Goal: Task Accomplishment & Management: Use online tool/utility

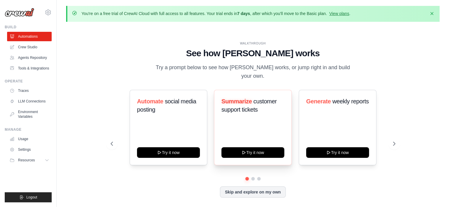
scroll to position [20, 0]
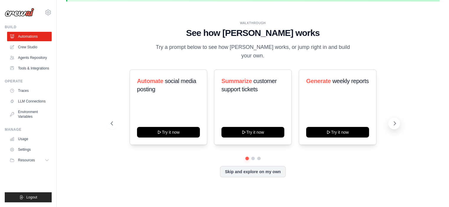
click at [393, 122] on icon at bounding box center [394, 124] width 2 height 4
click at [260, 169] on button "Skip and explore on my own" at bounding box center [253, 171] width 66 height 11
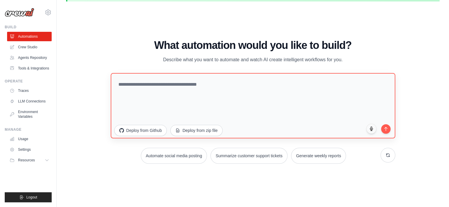
drag, startPoint x: 186, startPoint y: 71, endPoint x: 180, endPoint y: 79, distance: 10.5
click at [180, 79] on div "What automation would you like to build? Describe what you want to automate and…" at bounding box center [253, 102] width 284 height 124
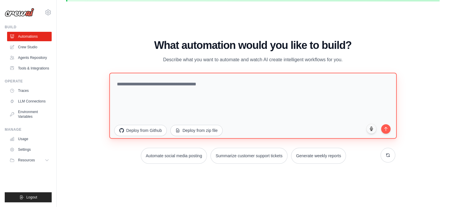
click at [180, 79] on textarea at bounding box center [252, 106] width 287 height 66
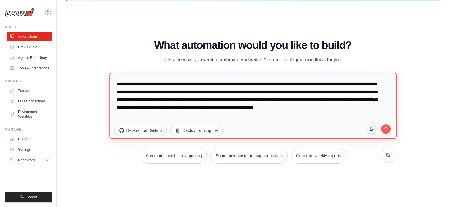
paste textarea "**********"
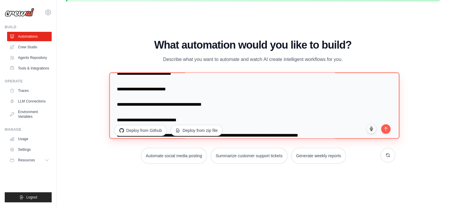
scroll to position [53, 0]
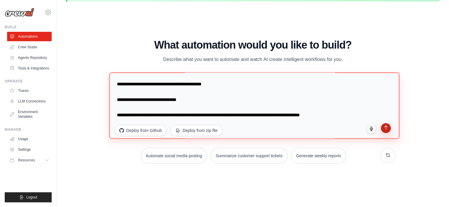
type textarea "**********"
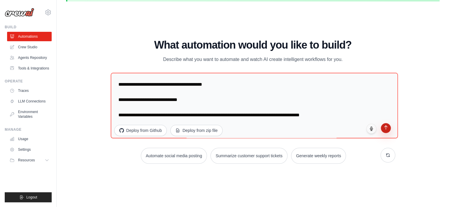
click at [387, 131] on button "submit" at bounding box center [385, 128] width 10 height 10
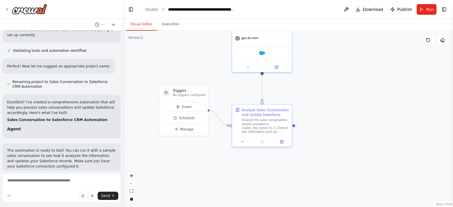
scroll to position [444, 0]
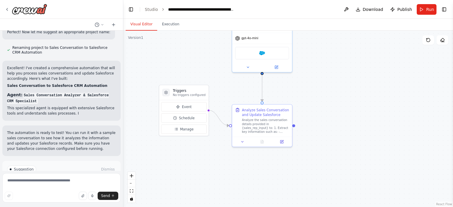
drag, startPoint x: 347, startPoint y: 144, endPoint x: 338, endPoint y: 80, distance: 64.6
click at [338, 80] on div ".deletable-edge-delete-btn { width: 20px; height: 20px; border: 0px solid #ffff…" at bounding box center [288, 119] width 330 height 177
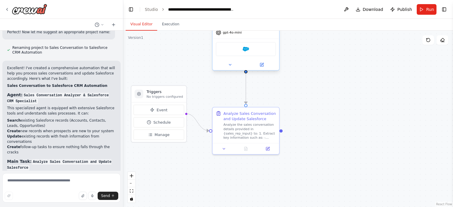
click at [254, 48] on div "Salesforce" at bounding box center [246, 49] width 60 height 14
click at [263, 63] on icon at bounding box center [262, 65] width 4 height 4
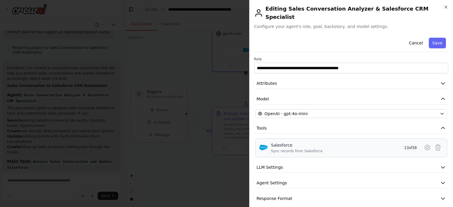
click at [312, 139] on div "Salesforce Sync records from Salesforce 13 of 39" at bounding box center [351, 148] width 192 height 19
click at [311, 142] on div "Salesforce" at bounding box center [297, 145] width 52 height 6
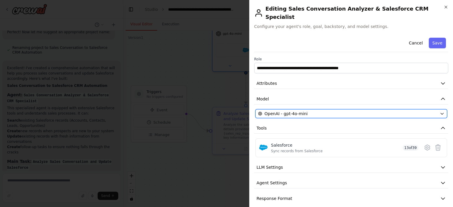
click at [313, 111] on div "OpenAI - gpt-4o-mini" at bounding box center [347, 114] width 179 height 6
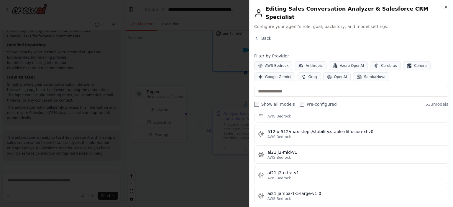
scroll to position [0, 0]
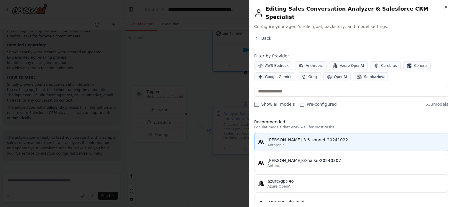
click at [320, 143] on div "Anthropic" at bounding box center [355, 145] width 177 height 5
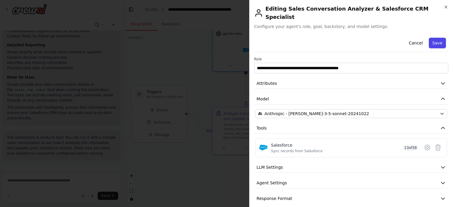
click at [440, 38] on button "Save" at bounding box center [437, 43] width 17 height 11
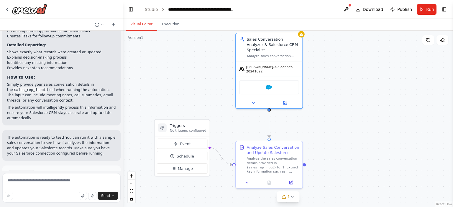
drag, startPoint x: 338, startPoint y: 86, endPoint x: 362, endPoint y: 120, distance: 41.1
click at [362, 120] on div ".deletable-edge-delete-btn { width: 20px; height: 20px; border: 0px solid #ffff…" at bounding box center [288, 119] width 330 height 177
click at [198, 127] on h3 "Triggers" at bounding box center [188, 125] width 37 height 5
click at [188, 170] on span "Manage" at bounding box center [185, 168] width 15 height 5
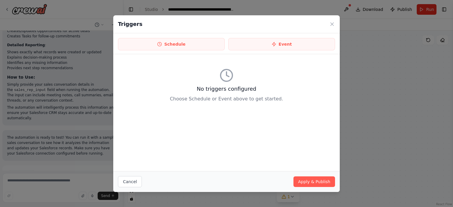
click at [333, 28] on div "Triggers" at bounding box center [226, 24] width 226 height 18
click at [334, 24] on icon at bounding box center [332, 24] width 6 height 6
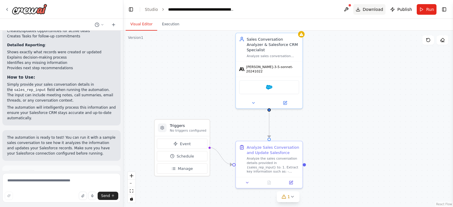
click at [367, 12] on span "Download" at bounding box center [373, 9] width 21 height 6
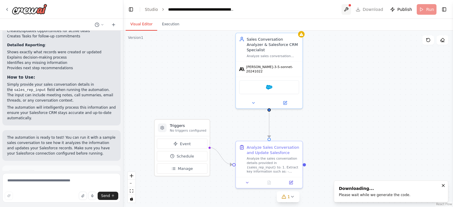
click at [351, 9] on button at bounding box center [345, 9] width 9 height 11
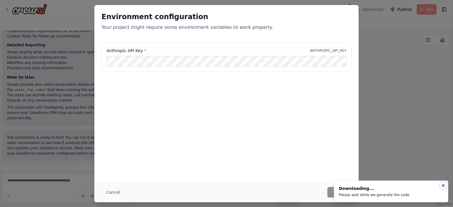
click at [445, 184] on icon "Notifications (F8)" at bounding box center [443, 185] width 5 height 5
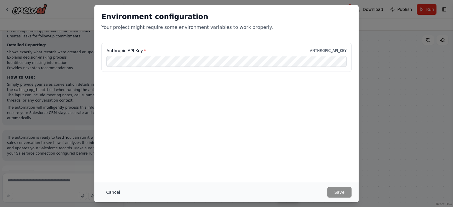
click at [117, 188] on button "Cancel" at bounding box center [112, 192] width 23 height 11
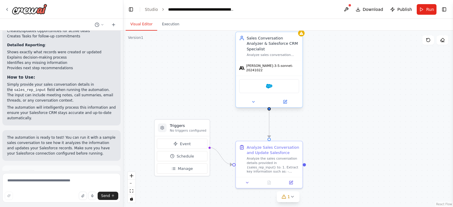
click at [275, 64] on span "claude-3-5-sonnet-20241022" at bounding box center [272, 68] width 53 height 9
click at [289, 99] on button at bounding box center [285, 102] width 31 height 6
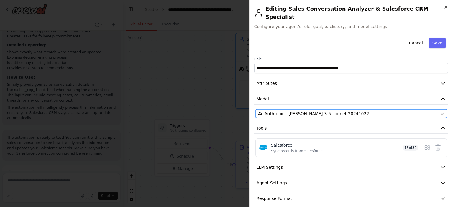
click at [440, 111] on icon "button" at bounding box center [442, 113] width 5 height 5
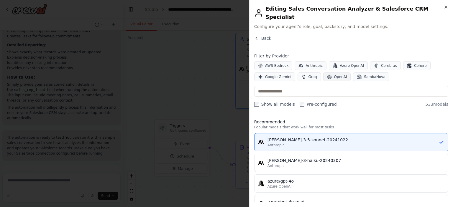
click at [341, 75] on span "OpenAI" at bounding box center [340, 77] width 13 height 5
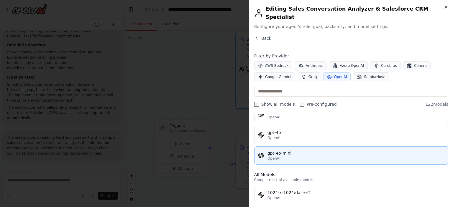
scroll to position [4, 0]
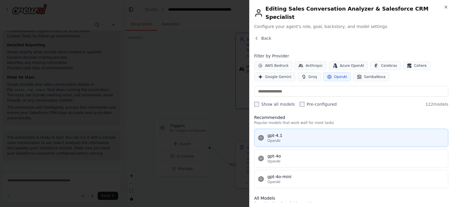
click at [288, 139] on div "OpenAI" at bounding box center [355, 141] width 177 height 5
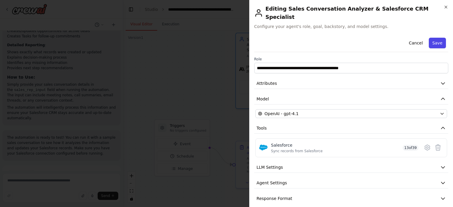
click at [444, 38] on button "Save" at bounding box center [437, 43] width 17 height 11
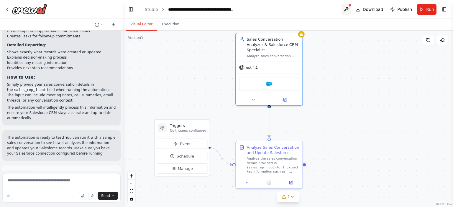
click at [350, 6] on button at bounding box center [345, 9] width 9 height 11
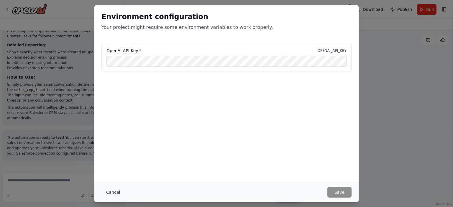
click at [113, 193] on button "Cancel" at bounding box center [112, 192] width 23 height 11
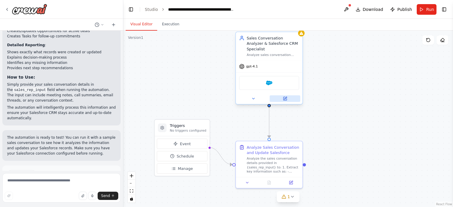
click at [288, 96] on button at bounding box center [285, 99] width 31 height 6
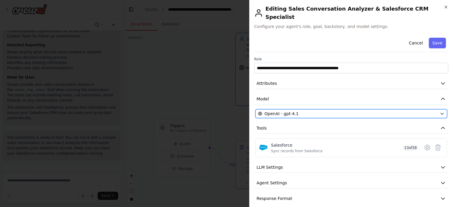
click at [331, 111] on div "OpenAI - gpt-4.1" at bounding box center [347, 114] width 179 height 6
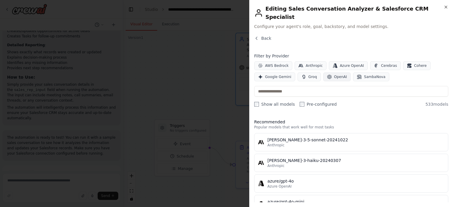
click at [328, 75] on icon "button" at bounding box center [329, 77] width 5 height 5
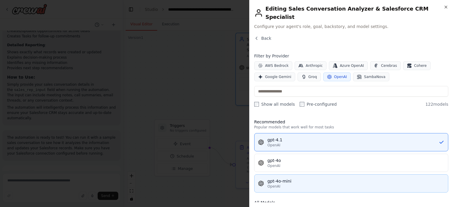
click at [295, 178] on div "gpt-4o-mini" at bounding box center [355, 181] width 177 height 6
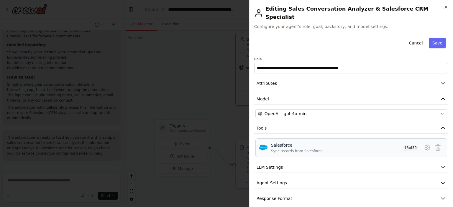
click at [325, 142] on div "Salesforce Sync records from Salesforce 13 of 39" at bounding box center [344, 147] width 147 height 11
click at [427, 147] on icon at bounding box center [427, 148] width 2 height 2
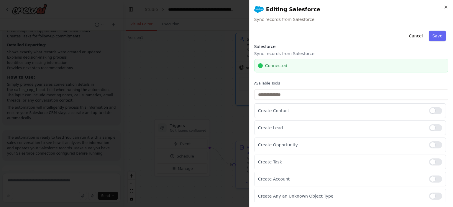
scroll to position [0, 0]
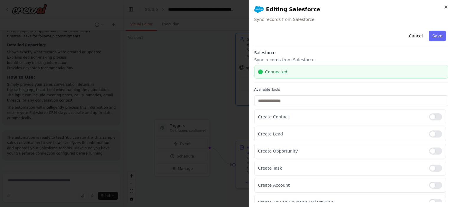
click at [363, 74] on div "Connected" at bounding box center [351, 72] width 186 height 6
click at [437, 39] on button "Save" at bounding box center [437, 36] width 17 height 11
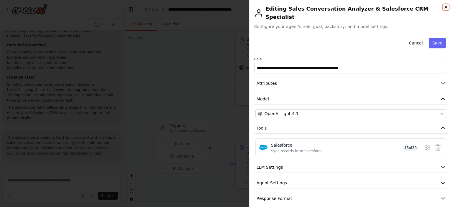
click at [445, 7] on icon "button" at bounding box center [446, 7] width 5 height 5
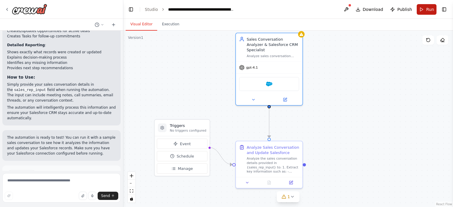
click at [423, 11] on button "Run" at bounding box center [427, 9] width 20 height 11
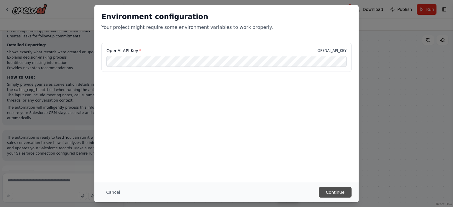
click at [333, 191] on button "Continue" at bounding box center [335, 192] width 33 height 11
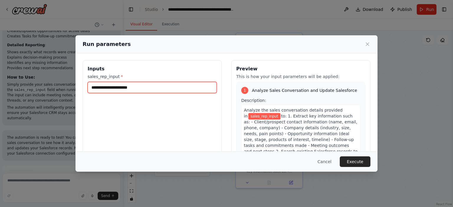
click at [142, 85] on input "sales_rep_input *" at bounding box center [152, 87] width 129 height 11
paste input "**********"
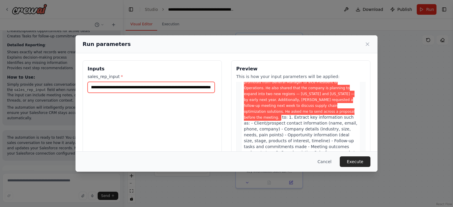
scroll to position [46, 0]
type input "**********"
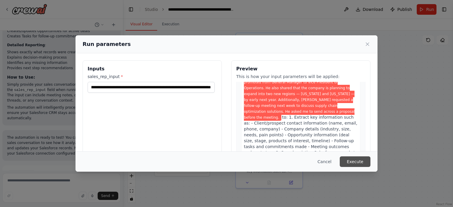
scroll to position [0, 0]
click at [355, 165] on button "Execute" at bounding box center [355, 162] width 31 height 11
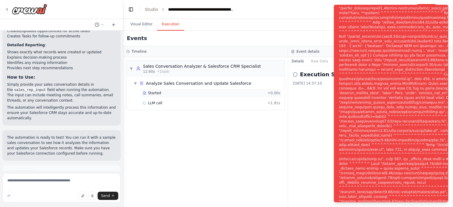
click at [147, 92] on div "Started" at bounding box center [204, 93] width 122 height 5
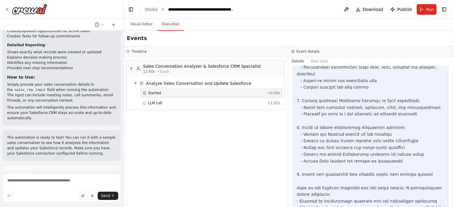
scroll to position [279, 0]
click at [255, 85] on div "▼ Analyze Sales Conversation and Update Salesforce" at bounding box center [207, 83] width 153 height 11
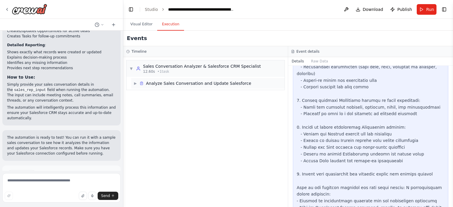
click at [255, 85] on div "▶ Analyze Sales Conversation and Update Salesforce" at bounding box center [207, 83] width 153 height 11
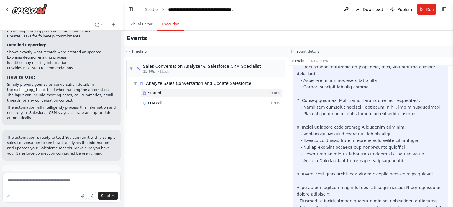
click at [202, 146] on div "▼ Sales Conversation Analyzer & Salesforce CRM Specialist 12.60s • 1 task ▼ Ana…" at bounding box center [205, 132] width 165 height 150
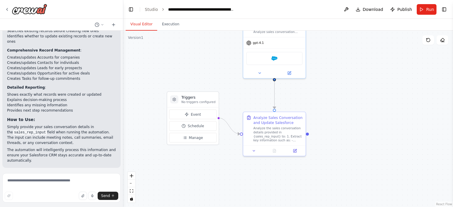
drag, startPoint x: 220, startPoint y: 122, endPoint x: 223, endPoint y: 65, distance: 56.4
click at [223, 65] on div ".deletable-edge-delete-btn { width: 20px; height: 20px; border: 0px solid #ffff…" at bounding box center [288, 119] width 330 height 177
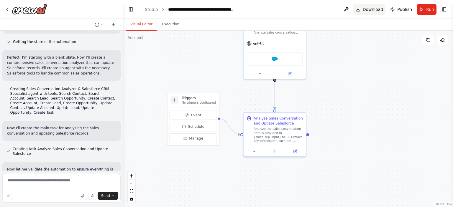
scroll to position [584, 0]
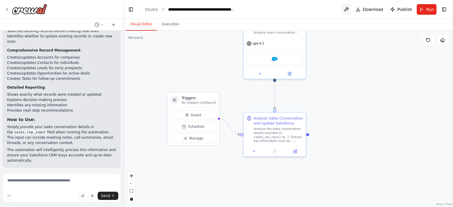
click at [348, 9] on button at bounding box center [345, 9] width 9 height 11
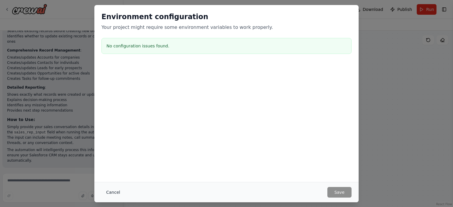
click at [114, 190] on button "Cancel" at bounding box center [112, 192] width 23 height 11
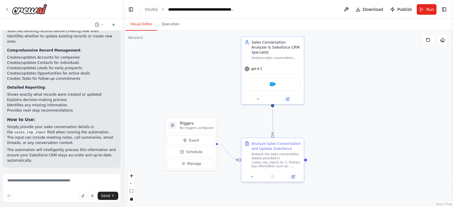
drag, startPoint x: 368, startPoint y: 111, endPoint x: 366, endPoint y: 135, distance: 24.6
click at [366, 135] on div ".deletable-edge-delete-btn { width: 20px; height: 20px; border: 0px solid #ffff…" at bounding box center [288, 119] width 330 height 177
click at [288, 95] on div at bounding box center [272, 97] width 62 height 10
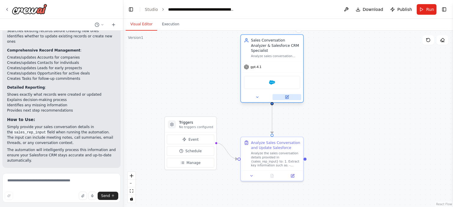
click at [288, 96] on icon at bounding box center [286, 97] width 3 height 3
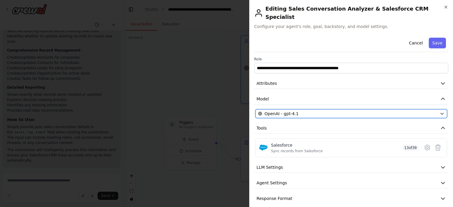
click at [438, 109] on button "OpenAI - gpt-4.1" at bounding box center [351, 113] width 192 height 9
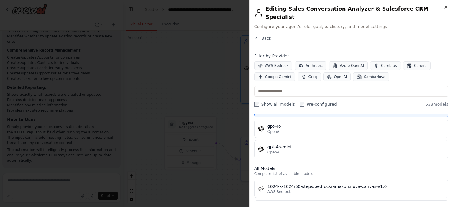
scroll to position [0, 0]
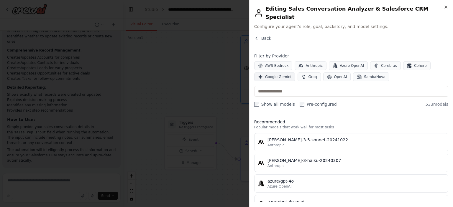
click at [281, 75] on span "Google Gemini" at bounding box center [278, 77] width 26 height 5
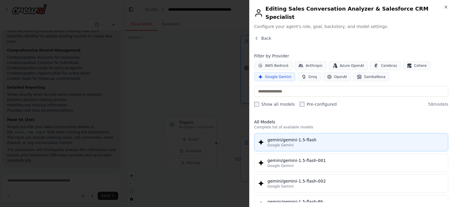
click at [303, 137] on div "gemini/gemini-1.5-flash" at bounding box center [355, 140] width 177 height 6
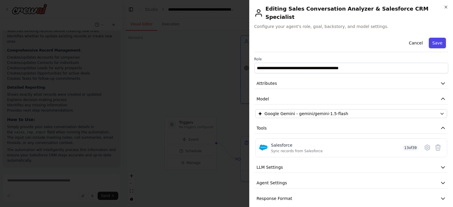
click at [439, 38] on button "Save" at bounding box center [437, 43] width 17 height 11
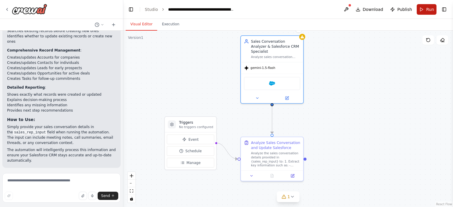
click at [424, 9] on button "Run" at bounding box center [427, 9] width 20 height 11
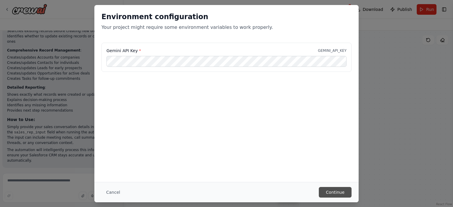
click at [337, 190] on button "Continue" at bounding box center [335, 192] width 33 height 11
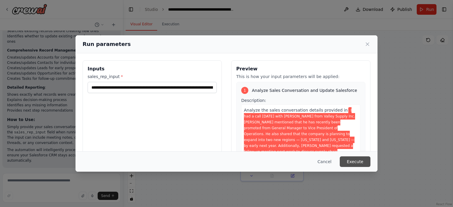
click at [353, 163] on button "Execute" at bounding box center [355, 162] width 31 height 11
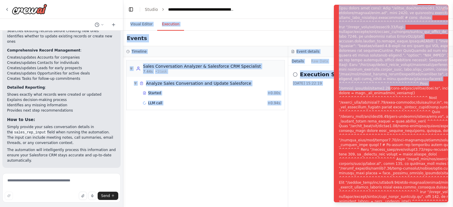
drag, startPoint x: 384, startPoint y: 80, endPoint x: 330, endPoint y: -6, distance: 101.9
click at [330, 0] on html "You need an agent that can understand a sales representative’s perspective and …" at bounding box center [226, 103] width 453 height 207
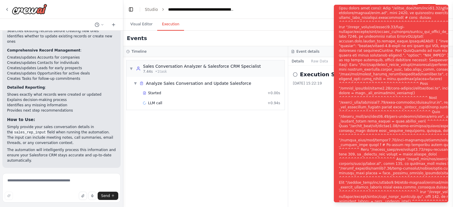
click at [377, 121] on div "Notifications (F8)" at bounding box center [413, 107] width 148 height 495
click at [302, 150] on div "Execution Started 03/10/2025, 15:22:19" at bounding box center [370, 137] width 165 height 142
click at [324, 31] on div "Events" at bounding box center [288, 39] width 330 height 16
click at [275, 132] on div "▼ Sales Conversation Analyzer & Salesforce CRM Specialist 7.44s • 1 task ▼ Anal…" at bounding box center [205, 132] width 165 height 150
click at [247, 96] on div "Started + 0.00s" at bounding box center [212, 93] width 142 height 9
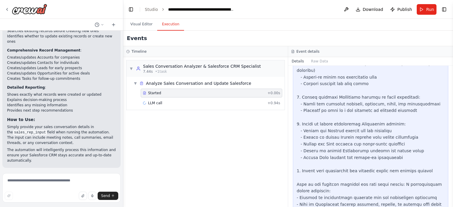
scroll to position [304, 0]
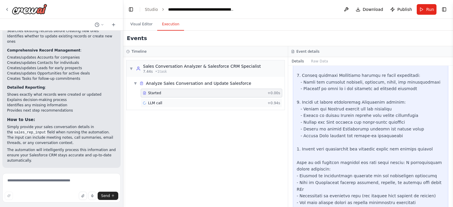
click at [229, 105] on div "LLM call + 0.94s" at bounding box center [211, 103] width 137 height 5
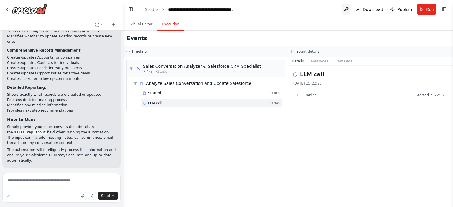
click at [348, 9] on button at bounding box center [345, 9] width 9 height 11
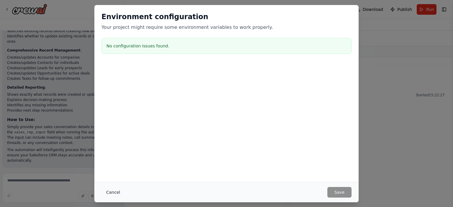
click at [109, 194] on button "Cancel" at bounding box center [112, 192] width 23 height 11
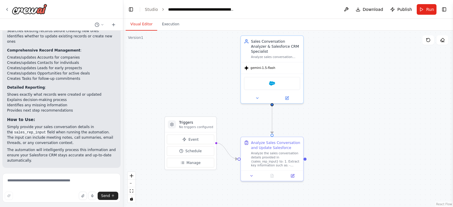
click at [142, 23] on button "Visual Editor" at bounding box center [142, 24] width 32 height 12
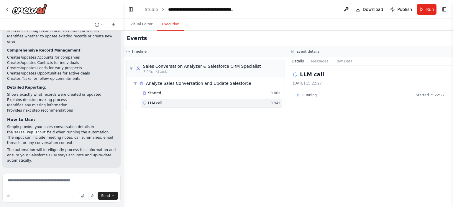
click at [169, 27] on button "Execution" at bounding box center [170, 24] width 27 height 12
click at [198, 93] on div "Started" at bounding box center [204, 93] width 122 height 5
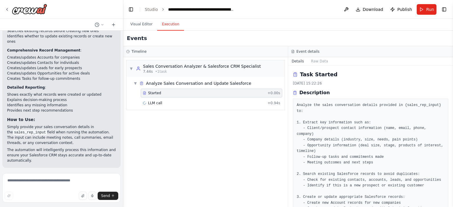
click at [210, 107] on div "LLM call + 0.94s" at bounding box center [212, 103] width 142 height 9
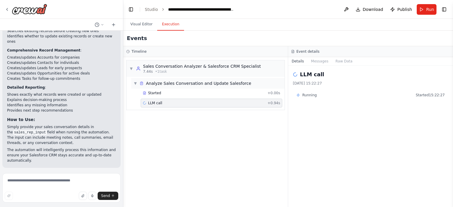
click at [185, 86] on span "Analyze Sales Conversation and Update Salesforce" at bounding box center [198, 84] width 105 height 6
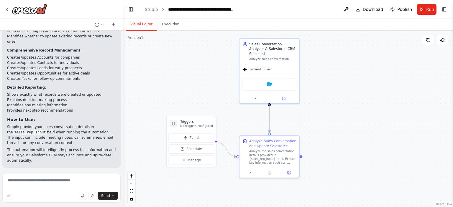
click at [134, 26] on button "Visual Editor" at bounding box center [142, 24] width 32 height 12
click at [428, 41] on icon at bounding box center [428, 40] width 5 height 5
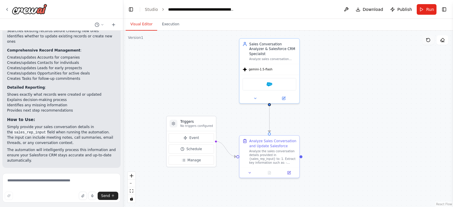
click at [428, 41] on icon at bounding box center [428, 40] width 5 height 5
click at [407, 83] on div ".deletable-edge-delete-btn { width: 20px; height: 20px; border: 0px solid #ffff…" at bounding box center [288, 119] width 330 height 177
click at [430, 38] on icon at bounding box center [428, 40] width 5 height 5
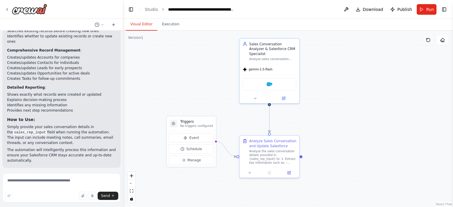
click at [430, 38] on icon at bounding box center [428, 40] width 5 height 5
drag, startPoint x: 430, startPoint y: 38, endPoint x: 446, endPoint y: 41, distance: 15.9
click at [446, 41] on div "Show Tools Hide Agents" at bounding box center [435, 39] width 26 height 9
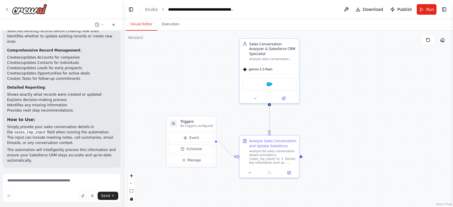
click at [446, 41] on button at bounding box center [442, 39] width 12 height 9
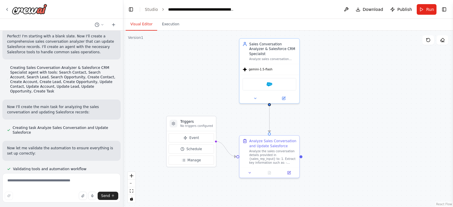
scroll to position [234, 0]
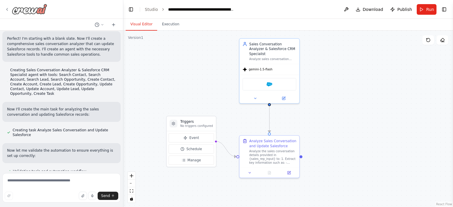
click at [7, 6] on div at bounding box center [26, 9] width 42 height 11
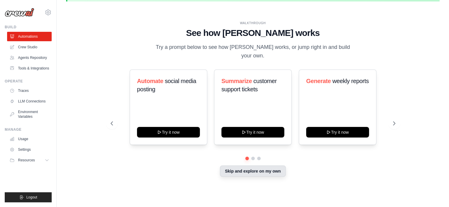
click at [245, 167] on button "Skip and explore on my own" at bounding box center [253, 171] width 66 height 11
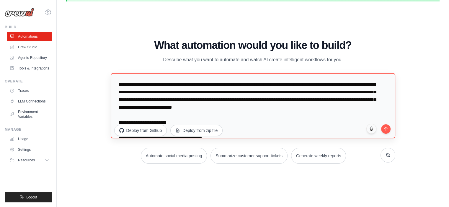
scroll to position [61, 0]
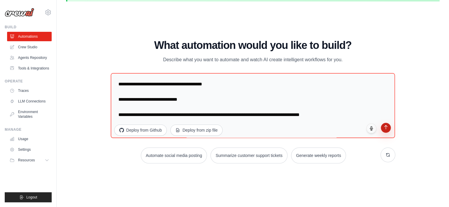
click at [387, 127] on icon "submit" at bounding box center [385, 127] width 5 height 5
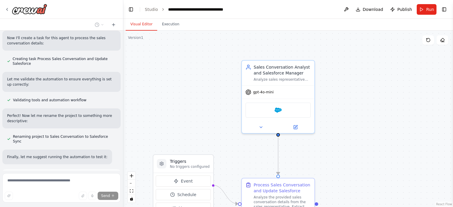
scroll to position [390, 0]
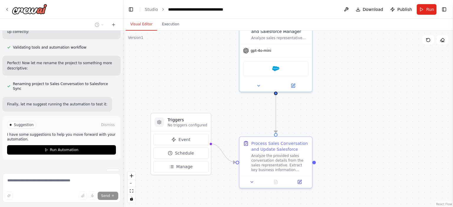
drag, startPoint x: 177, startPoint y: 110, endPoint x: 174, endPoint y: 68, distance: 42.8
click at [174, 68] on div ".deletable-edge-delete-btn { width: 20px; height: 20px; border: 0px solid #ffff…" at bounding box center [288, 119] width 330 height 177
click at [433, 8] on span "Run" at bounding box center [430, 9] width 8 height 6
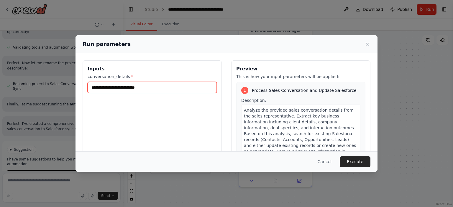
click at [120, 89] on input "conversation_details *" at bounding box center [152, 87] width 129 height 11
paste input "**********"
type input "**********"
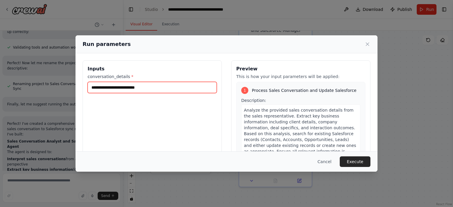
paste input "**********"
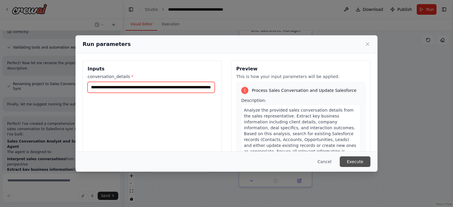
type input "**********"
click at [365, 166] on button "Execute" at bounding box center [355, 162] width 31 height 11
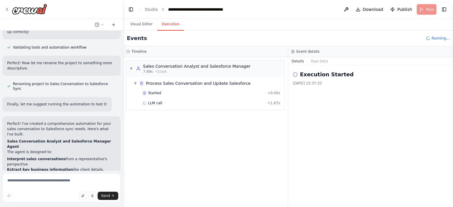
scroll to position [600, 0]
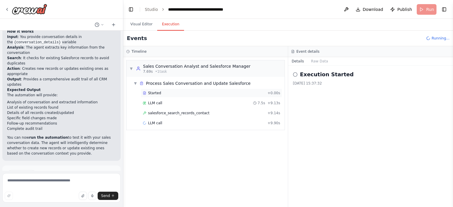
click at [235, 94] on div "Started" at bounding box center [204, 93] width 122 height 5
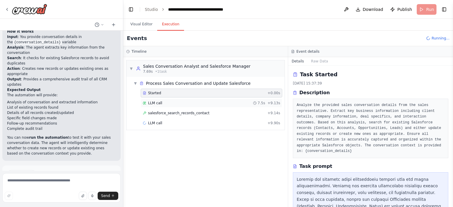
click at [231, 100] on div "LLM call 7.5s + 9.13s" at bounding box center [212, 103] width 142 height 9
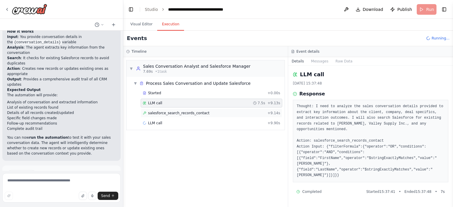
click at [224, 111] on div "salesforce_search_records_contact + 9.14s" at bounding box center [211, 113] width 137 height 5
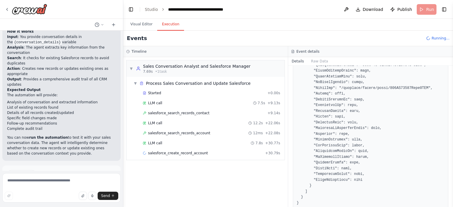
scroll to position [600, 0]
click at [209, 133] on div "salesforce_search_records_account 12ms + 22.08s" at bounding box center [211, 133] width 137 height 5
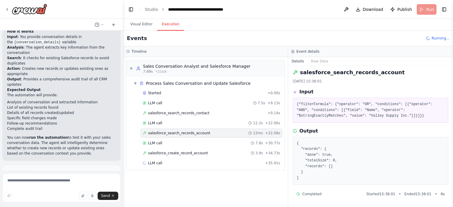
scroll to position [1, 0]
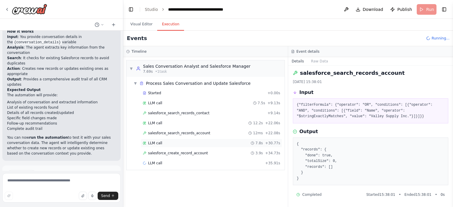
click at [171, 140] on div "LLM call 7.8s + 30.77s" at bounding box center [212, 143] width 142 height 9
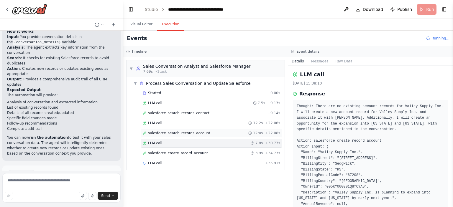
click at [184, 130] on div "salesforce_search_records_account 12ms + 22.08s" at bounding box center [212, 133] width 142 height 9
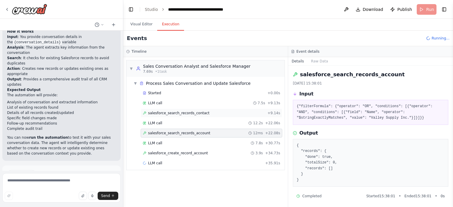
click at [201, 115] on span "salesforce_search_records_contact" at bounding box center [178, 113] width 61 height 5
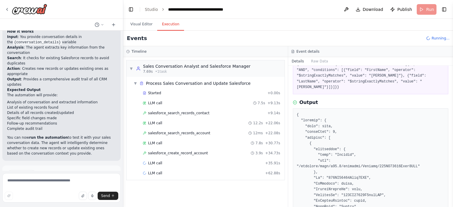
scroll to position [43, 0]
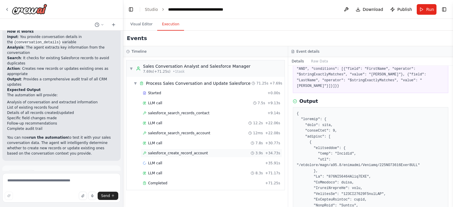
click at [169, 154] on span "salesforce_create_record_account" at bounding box center [178, 153] width 60 height 5
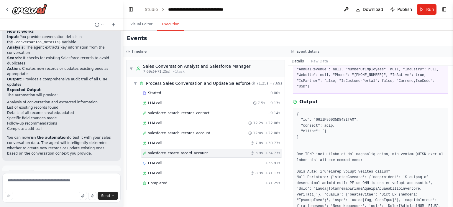
scroll to position [75, 0]
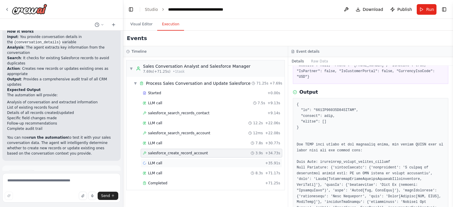
click at [225, 161] on div "LLM call + 35.91s" at bounding box center [211, 163] width 137 height 5
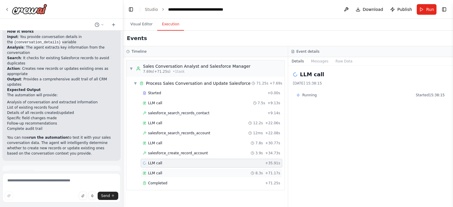
click at [221, 171] on div "LLM call 8.3s + 71.17s" at bounding box center [211, 173] width 137 height 5
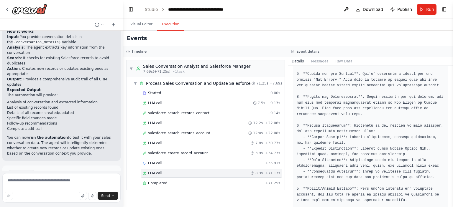
scroll to position [95, 0]
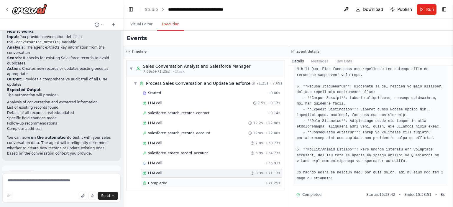
click at [231, 182] on div "Completed" at bounding box center [203, 183] width 120 height 5
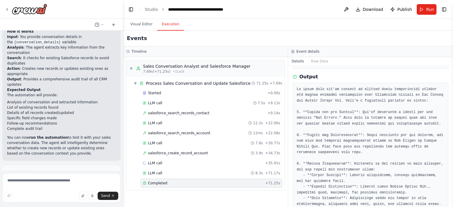
scroll to position [148, 0]
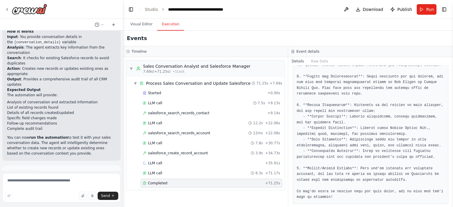
click at [320, 185] on pre at bounding box center [371, 114] width 148 height 173
click at [25, 183] on textarea at bounding box center [61, 187] width 118 height 29
click at [83, 183] on textarea "**********" at bounding box center [61, 187] width 118 height 29
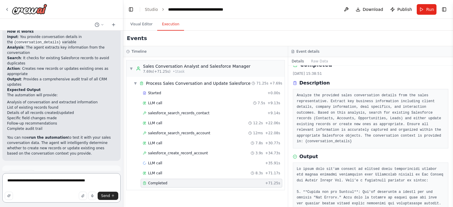
scroll to position [0, 0]
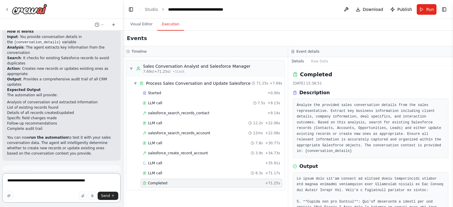
type textarea "**********"
click at [163, 92] on div "Started" at bounding box center [204, 93] width 122 height 5
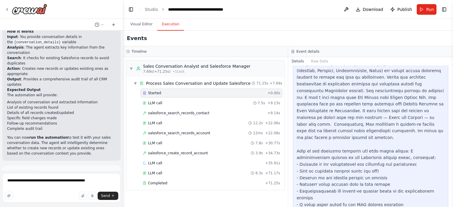
scroll to position [137, 0]
click at [429, 8] on span "Run" at bounding box center [430, 9] width 8 height 6
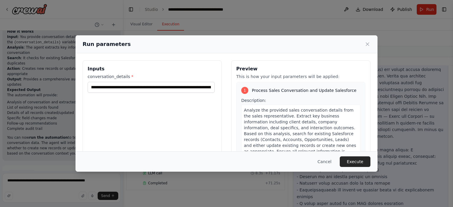
scroll to position [0, 0]
drag, startPoint x: 126, startPoint y: 77, endPoint x: 87, endPoint y: 76, distance: 39.2
click at [87, 76] on div "**********" at bounding box center [152, 130] width 139 height 140
click at [152, 88] on input "**********" at bounding box center [151, 87] width 127 height 11
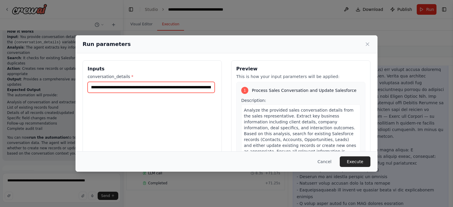
scroll to position [0, 212]
drag, startPoint x: 130, startPoint y: 88, endPoint x: 141, endPoint y: 89, distance: 11.3
click at [141, 89] on input "**********" at bounding box center [151, 87] width 127 height 11
click at [328, 161] on button "Cancel" at bounding box center [324, 162] width 23 height 11
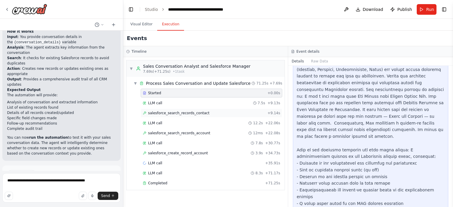
click at [173, 111] on span "salesforce_search_records_contact" at bounding box center [178, 113] width 61 height 5
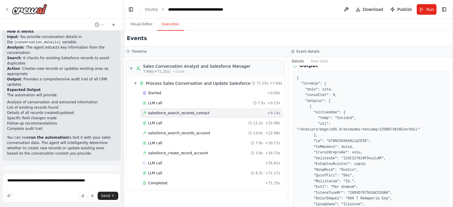
scroll to position [85, 0]
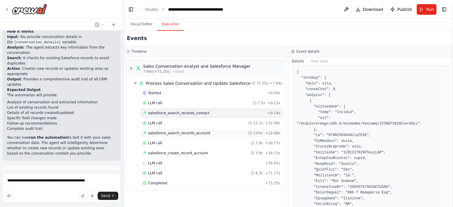
click at [198, 131] on span "salesforce_search_records_account" at bounding box center [179, 133] width 62 height 5
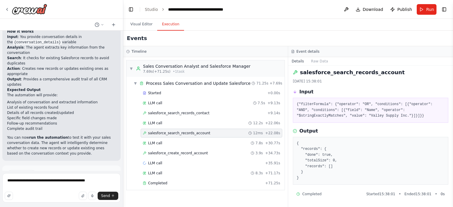
scroll to position [1, 0]
drag, startPoint x: 400, startPoint y: 109, endPoint x: 426, endPoint y: 111, distance: 26.3
click at [426, 111] on pre "{"filterFormula": {"operator": "OR", "conditions": [{"operator": "AND", "condit…" at bounding box center [371, 110] width 148 height 17
click at [350, 116] on pre "{"filterFormula": {"operator": "OR", "conditions": [{"operator": "AND", "condit…" at bounding box center [371, 110] width 148 height 17
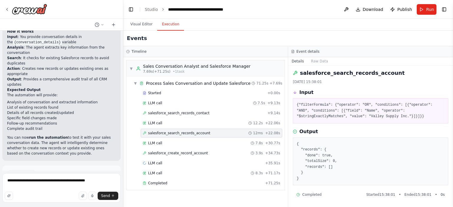
click at [349, 116] on pre "{"filterFormula": {"operator": "OR", "conditions": [{"operator": "AND", "condit…" at bounding box center [371, 110] width 148 height 17
click at [174, 141] on div "LLM call 7.8s + 30.77s" at bounding box center [211, 143] width 137 height 5
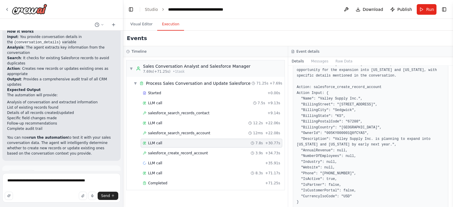
scroll to position [54, 0]
click at [222, 152] on div "salesforce_create_record_account 3.9s + 34.73s" at bounding box center [211, 153] width 137 height 5
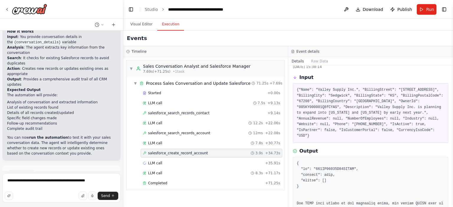
scroll to position [18, 0]
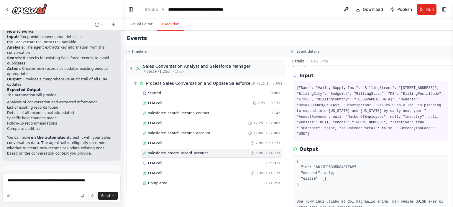
copy pre "001KY00000E96AJYAZ"
click at [195, 172] on div "LLM call 8.3s + 71.17s" at bounding box center [211, 173] width 137 height 5
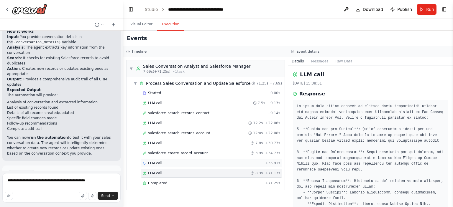
click at [172, 161] on div "LLM call + 35.91s" at bounding box center [211, 163] width 137 height 5
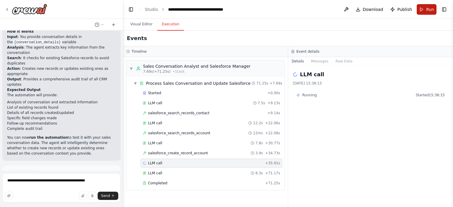
click at [424, 6] on button "Run" at bounding box center [427, 9] width 20 height 11
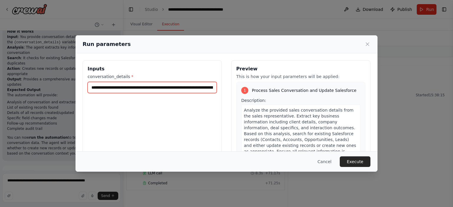
click at [195, 91] on input "**********" at bounding box center [152, 87] width 129 height 11
type input "**********"
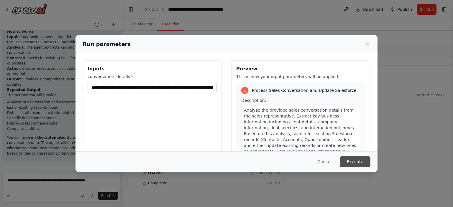
click at [354, 160] on button "Execute" at bounding box center [355, 162] width 31 height 11
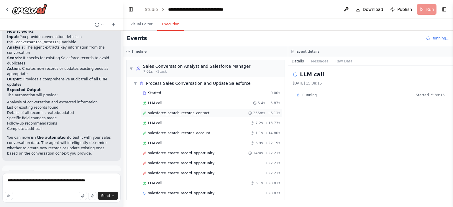
click at [198, 114] on span "salesforce_search_records_contact" at bounding box center [178, 113] width 61 height 5
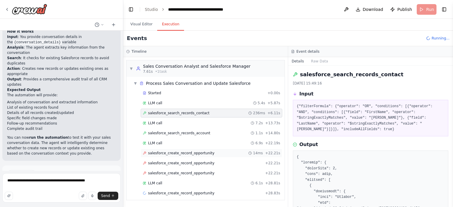
click at [191, 153] on span "salesforce_create_record_opportunity" at bounding box center [181, 153] width 66 height 5
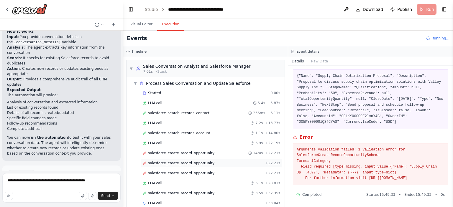
scroll to position [8, 0]
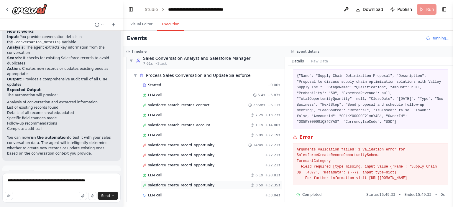
click at [187, 183] on span "salesforce_create_record_opportunity" at bounding box center [181, 185] width 66 height 5
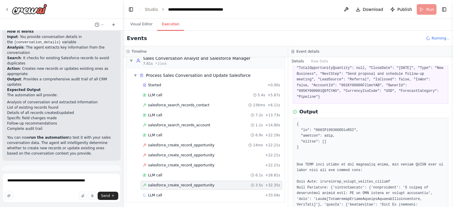
scroll to position [62, 0]
click at [216, 147] on div "salesforce_create_record_opportunity 14ms + 22.21s" at bounding box center [212, 145] width 142 height 9
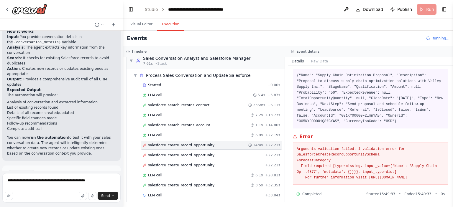
scroll to position [30, 0]
click at [210, 133] on div "LLM call 6.9s + 22.19s" at bounding box center [211, 135] width 137 height 5
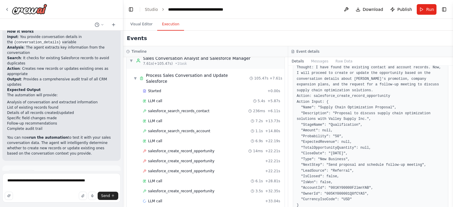
scroll to position [63, 0]
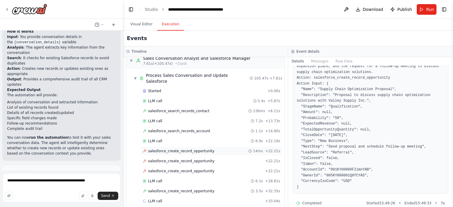
click at [231, 149] on div "salesforce_create_record_opportunity 14ms + 22.21s" at bounding box center [211, 151] width 137 height 5
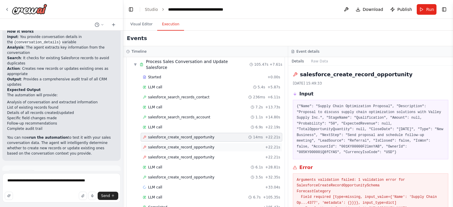
scroll to position [22, 0]
click at [198, 165] on div "LLM call 6.1s + 28.81s" at bounding box center [211, 167] width 137 height 5
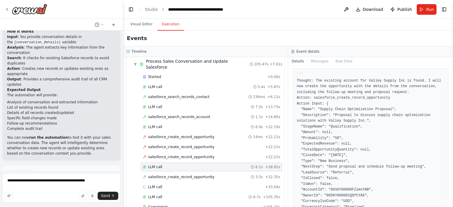
scroll to position [32, 0]
click at [182, 135] on span "salesforce_create_record_opportunity" at bounding box center [181, 137] width 66 height 5
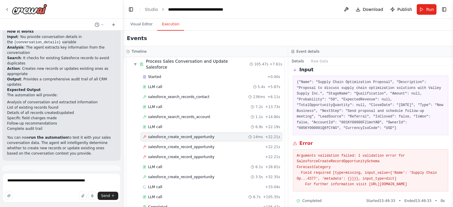
scroll to position [24, 0]
click at [316, 160] on pre "Arguments validation failed: 1 validation error for SalesforceCreateRecordOppor…" at bounding box center [371, 171] width 148 height 35
click at [209, 145] on div "salesforce_create_record_opportunity + 22.21s" at bounding box center [211, 147] width 137 height 5
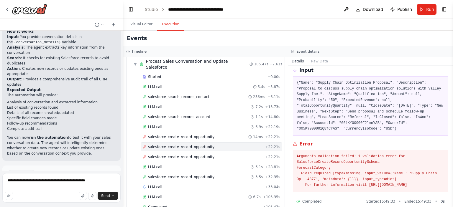
scroll to position [27, 0]
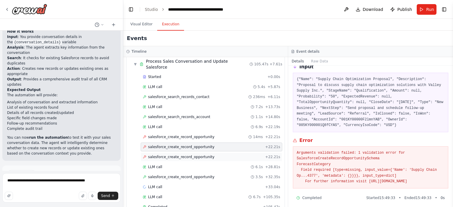
click at [207, 155] on div "salesforce_create_record_opportunity + 22.21s" at bounding box center [211, 157] width 137 height 5
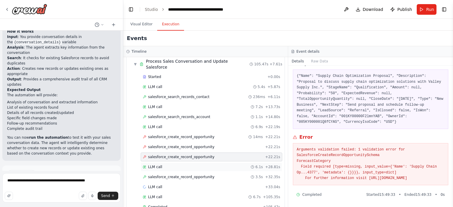
click at [242, 165] on div "LLM call 6.1s + 28.81s" at bounding box center [211, 167] width 137 height 5
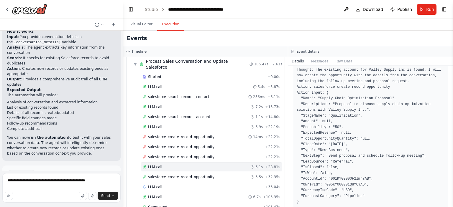
scroll to position [45, 0]
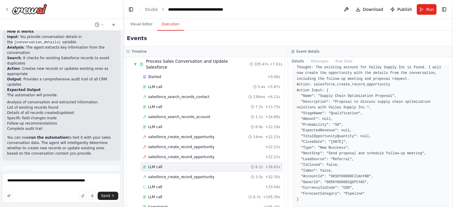
click at [322, 194] on pre "``` Thought: The existing account for Valley Supply Inc is found. I will now cr…" at bounding box center [371, 131] width 148 height 144
click at [200, 125] on div "LLM call 6.9s + 22.19s" at bounding box center [211, 127] width 137 height 5
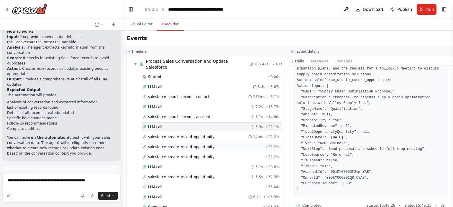
scroll to position [28, 0]
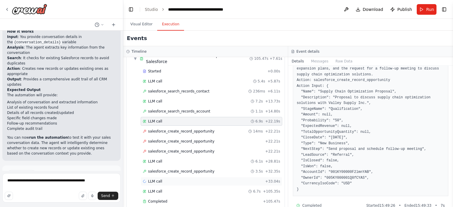
click at [170, 179] on div "LLM call + 33.04s" at bounding box center [211, 181] width 137 height 5
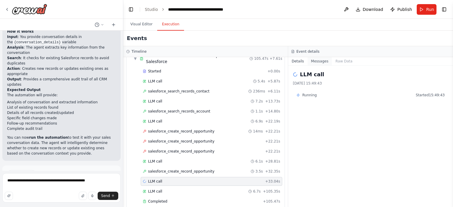
click at [321, 63] on button "Messages" at bounding box center [320, 61] width 24 height 8
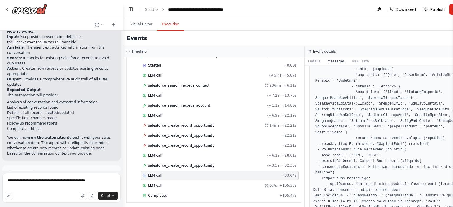
scroll to position [846, 0]
click at [348, 60] on button "Raw Data" at bounding box center [360, 61] width 24 height 8
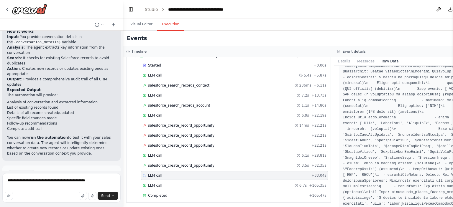
scroll to position [558, 0]
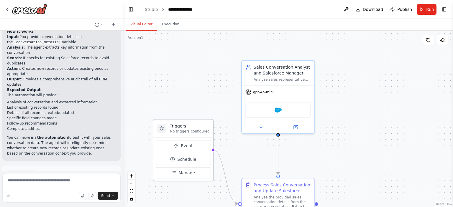
drag, startPoint x: 195, startPoint y: 157, endPoint x: 195, endPoint y: 112, distance: 45.1
click at [195, 120] on div "Triggers No triggers configured" at bounding box center [183, 129] width 60 height 18
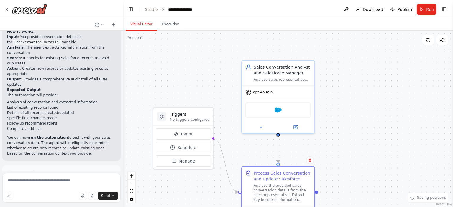
drag, startPoint x: 291, startPoint y: 186, endPoint x: 294, endPoint y: 164, distance: 22.9
click at [294, 164] on div ".deletable-edge-delete-btn { width: 20px; height: 20px; border: 0px solid #ffff…" at bounding box center [288, 119] width 330 height 177
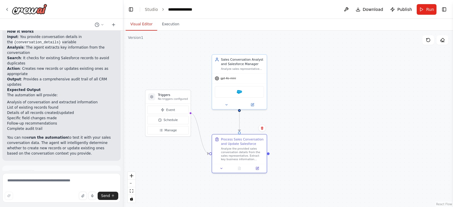
drag, startPoint x: 318, startPoint y: 50, endPoint x: 263, endPoint y: 27, distance: 59.4
click at [263, 27] on div "Visual Editor Execution Version 1 Show Tools Hide Agents .deletable-edge-delete…" at bounding box center [288, 113] width 330 height 188
drag, startPoint x: 313, startPoint y: 73, endPoint x: 309, endPoint y: 62, distance: 12.5
click at [309, 62] on div ".deletable-edge-delete-btn { width: 20px; height: 20px; border: 0px solid #ffff…" at bounding box center [288, 119] width 330 height 177
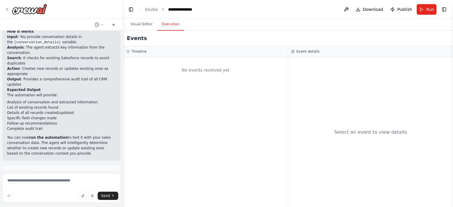
click at [170, 28] on button "Execution" at bounding box center [170, 24] width 27 height 12
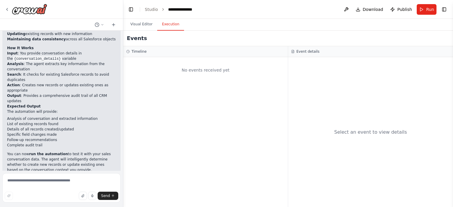
scroll to position [600, 0]
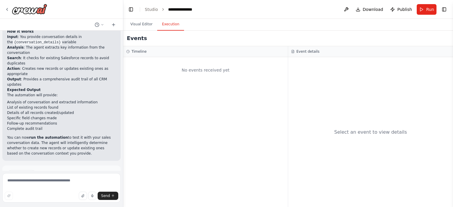
click at [63, 66] on li "Action : Creates new records or updates existing ones as appropriate" at bounding box center [61, 71] width 109 height 11
click at [130, 91] on div "No events received yet" at bounding box center [205, 132] width 165 height 150
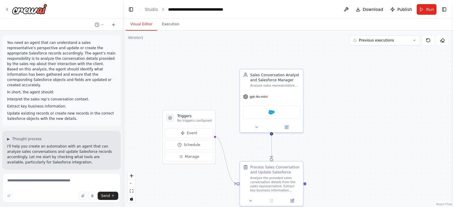
scroll to position [553, 0]
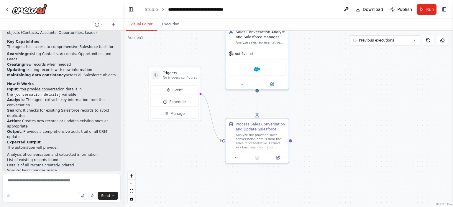
drag, startPoint x: 329, startPoint y: 149, endPoint x: 314, endPoint y: 99, distance: 51.9
click at [314, 99] on div ".deletable-edge-delete-btn { width: 20px; height: 20px; border: 0px solid #ffff…" at bounding box center [288, 119] width 330 height 177
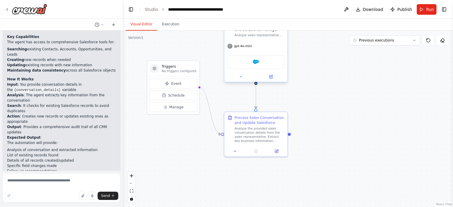
click at [262, 64] on div "Salesforce" at bounding box center [255, 61] width 57 height 13
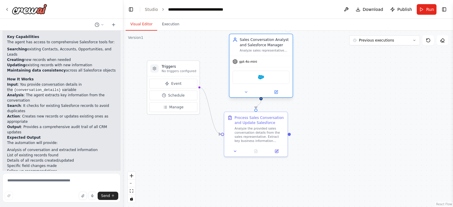
drag, startPoint x: 261, startPoint y: 54, endPoint x: 266, endPoint y: 72, distance: 18.2
click at [266, 72] on div "Salesforce" at bounding box center [260, 77] width 63 height 20
click at [256, 64] on div "gpt-4o-mini" at bounding box center [244, 61] width 24 height 5
click at [276, 92] on icon at bounding box center [276, 92] width 2 height 2
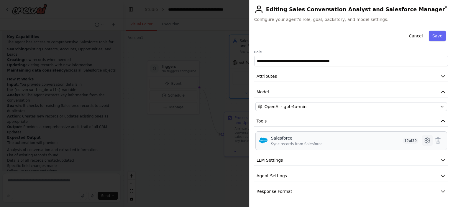
click at [428, 140] on icon at bounding box center [427, 141] width 2 height 2
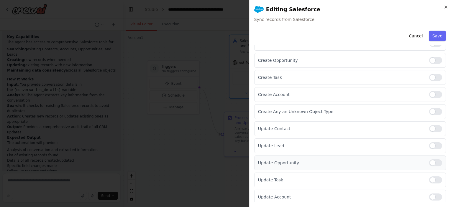
scroll to position [91, 0]
click at [446, 7] on icon "button" at bounding box center [446, 7] width 2 height 2
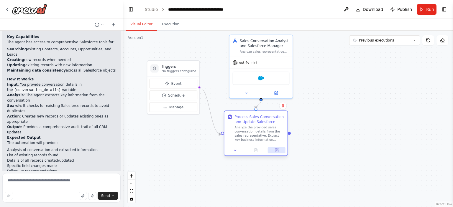
click at [276, 150] on icon at bounding box center [276, 150] width 3 height 3
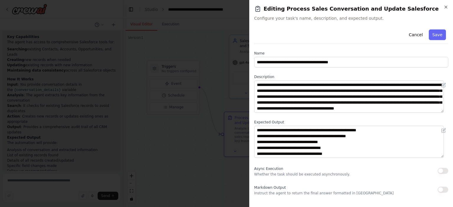
scroll to position [0, 0]
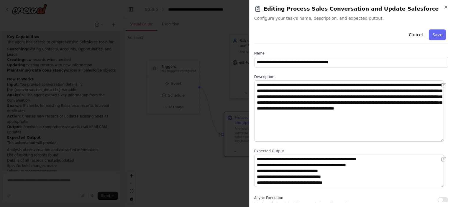
drag, startPoint x: 441, startPoint y: 111, endPoint x: 442, endPoint y: 140, distance: 29.2
click at [442, 140] on textarea "**********" at bounding box center [349, 111] width 190 height 61
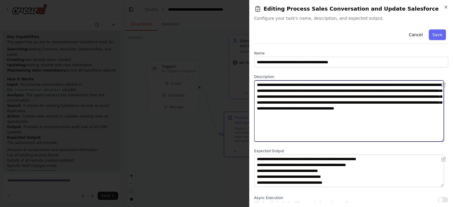
click at [380, 101] on textarea "**********" at bounding box center [349, 111] width 190 height 61
click at [371, 120] on textarea "**********" at bounding box center [349, 111] width 190 height 61
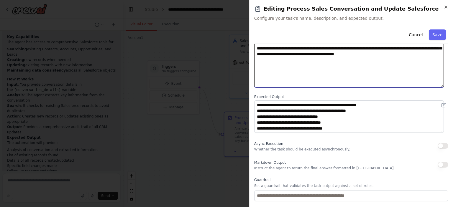
scroll to position [7, 0]
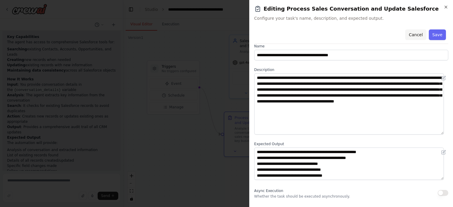
click at [413, 37] on button "Cancel" at bounding box center [415, 34] width 21 height 11
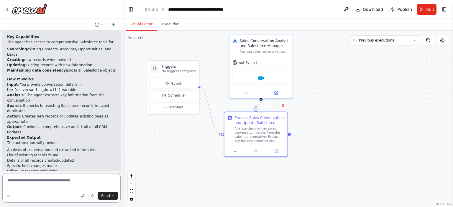
click at [40, 182] on textarea at bounding box center [61, 187] width 118 height 29
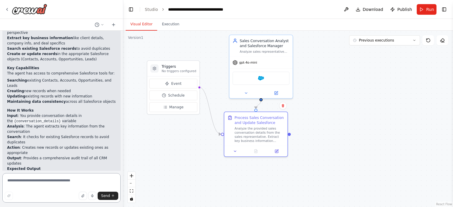
scroll to position [553, 0]
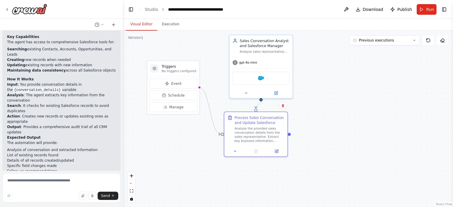
click at [53, 164] on div "Perfect! I've created a comprehensive automation for your sales conversation to…" at bounding box center [61, 80] width 118 height 255
click at [277, 94] on button at bounding box center [276, 92] width 29 height 6
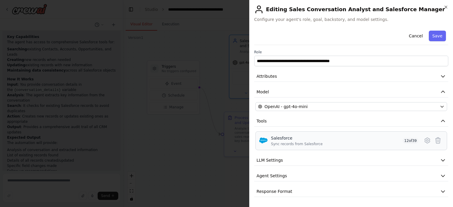
click at [308, 142] on div "Sync records from Salesforce" at bounding box center [297, 144] width 52 height 5
click at [427, 141] on icon at bounding box center [427, 140] width 7 height 7
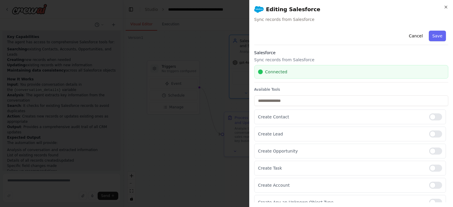
click at [351, 74] on div "Connected" at bounding box center [351, 72] width 186 height 6
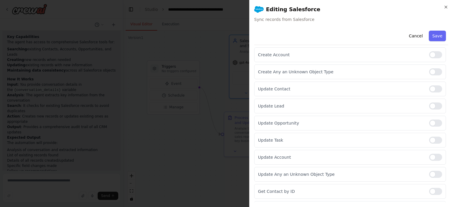
scroll to position [0, 0]
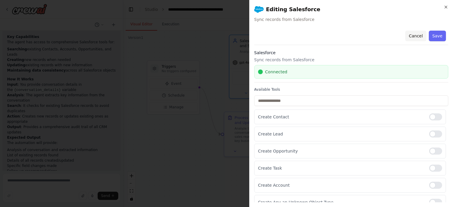
click at [409, 35] on button "Cancel" at bounding box center [415, 36] width 21 height 11
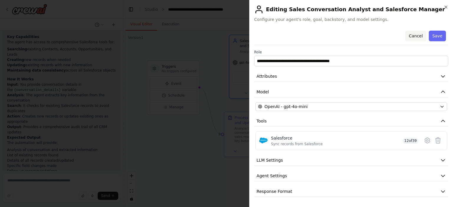
click at [416, 33] on button "Cancel" at bounding box center [415, 36] width 21 height 11
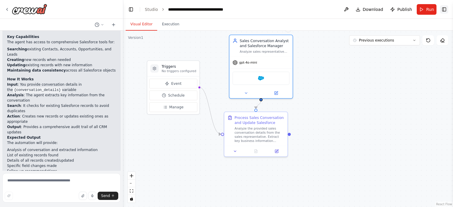
click at [447, 8] on button "Toggle Right Sidebar" at bounding box center [444, 9] width 8 height 8
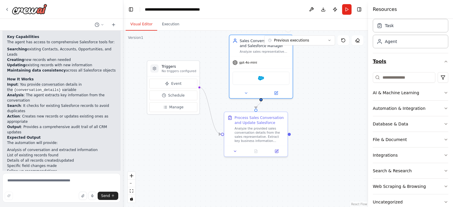
scroll to position [33, 0]
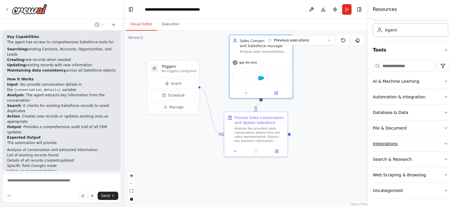
click at [409, 144] on button "Integrations" at bounding box center [410, 143] width 75 height 15
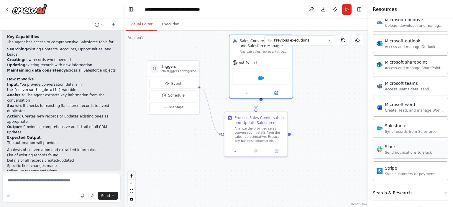
click at [406, 140] on div "Slack Send notifications to Slack" at bounding box center [410, 149] width 75 height 19
click at [405, 130] on div "Sync records from Salesforce" at bounding box center [411, 131] width 52 height 5
click at [402, 124] on div "Salesforce" at bounding box center [411, 125] width 52 height 6
click at [395, 133] on div "Salesforce Sync records from Salesforce" at bounding box center [410, 128] width 75 height 19
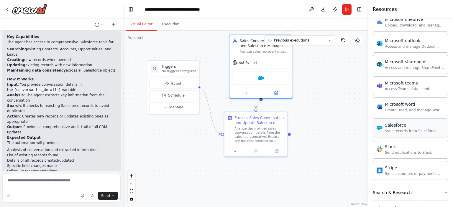
click at [380, 127] on img at bounding box center [380, 128] width 6 height 6
drag, startPoint x: 380, startPoint y: 127, endPoint x: 346, endPoint y: 149, distance: 40.8
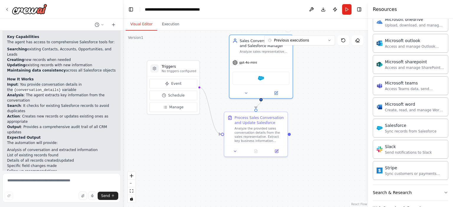
click at [346, 149] on div ".deletable-edge-delete-btn { width: 20px; height: 20px; border: 0px solid #ffff…" at bounding box center [245, 119] width 245 height 177
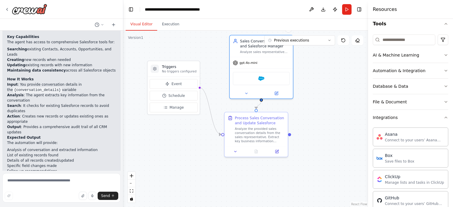
scroll to position [0, 0]
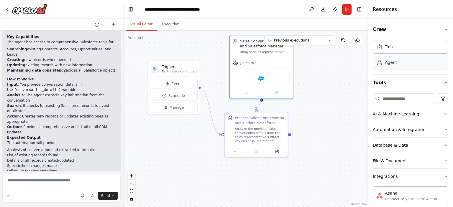
click at [390, 67] on div "Agent" at bounding box center [410, 63] width 75 height 14
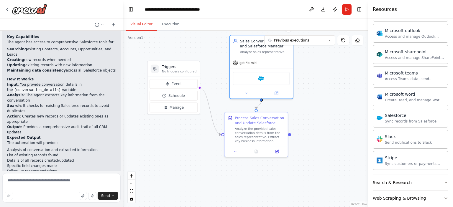
scroll to position [354, 0]
click at [408, 119] on div "Sync records from Salesforce" at bounding box center [411, 121] width 52 height 5
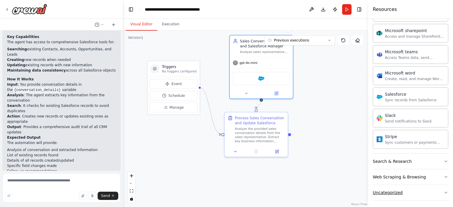
click at [407, 192] on button "Uncategorized" at bounding box center [410, 192] width 75 height 15
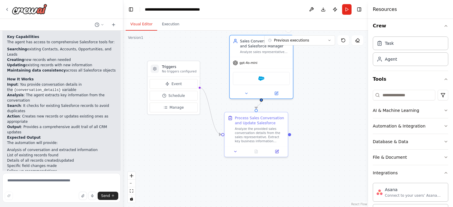
scroll to position [0, 0]
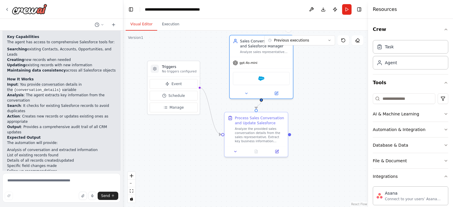
click at [334, 119] on div ".deletable-edge-delete-btn { width: 20px; height: 20px; border: 0px solid #ffff…" at bounding box center [245, 119] width 245 height 177
